Goal: Find specific page/section: Find specific page/section

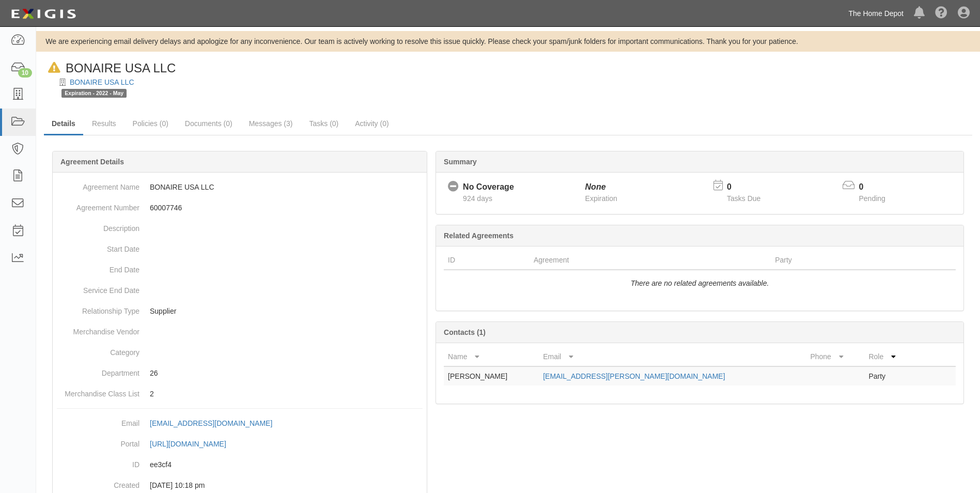
click at [857, 16] on link "The Home Depot" at bounding box center [876, 13] width 66 height 21
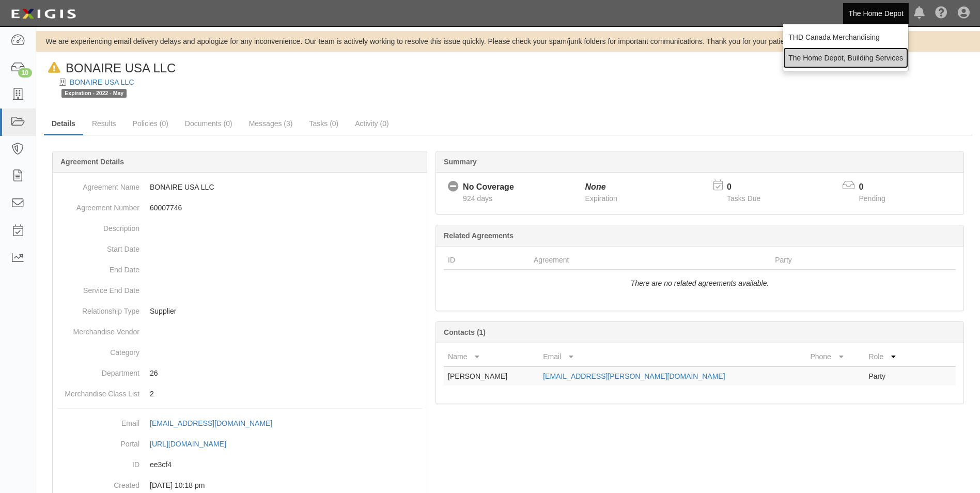
click at [855, 52] on link "The Home Depot, Building Services" at bounding box center [846, 58] width 125 height 21
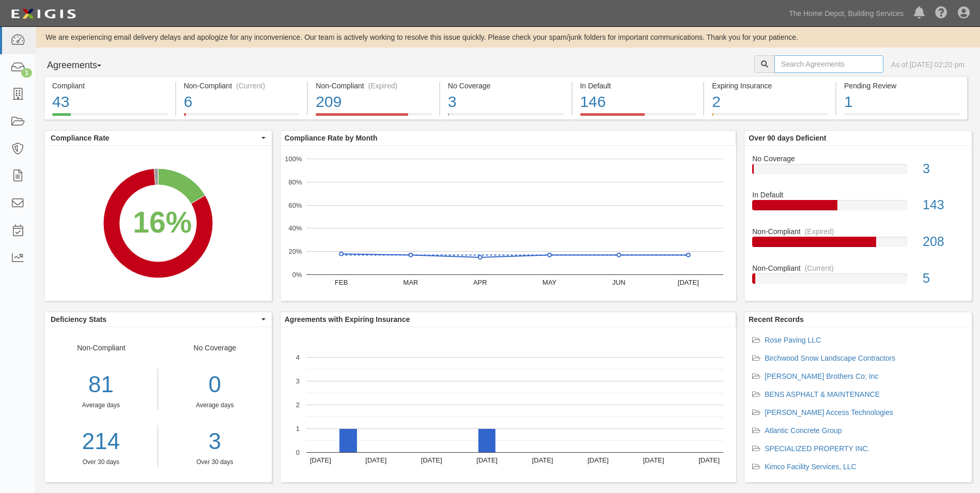
click at [775, 64] on input "text" at bounding box center [829, 64] width 109 height 18
type input "express pro"
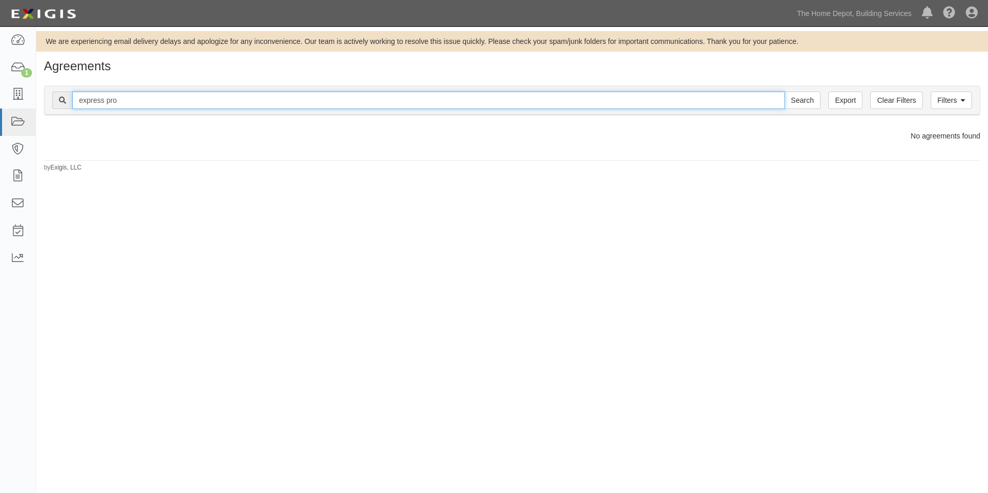
click at [182, 100] on input "express pro" at bounding box center [428, 100] width 713 height 18
type input "express"
click at [785, 91] on input "Search" at bounding box center [803, 100] width 36 height 18
